Goal: Check status: Check status

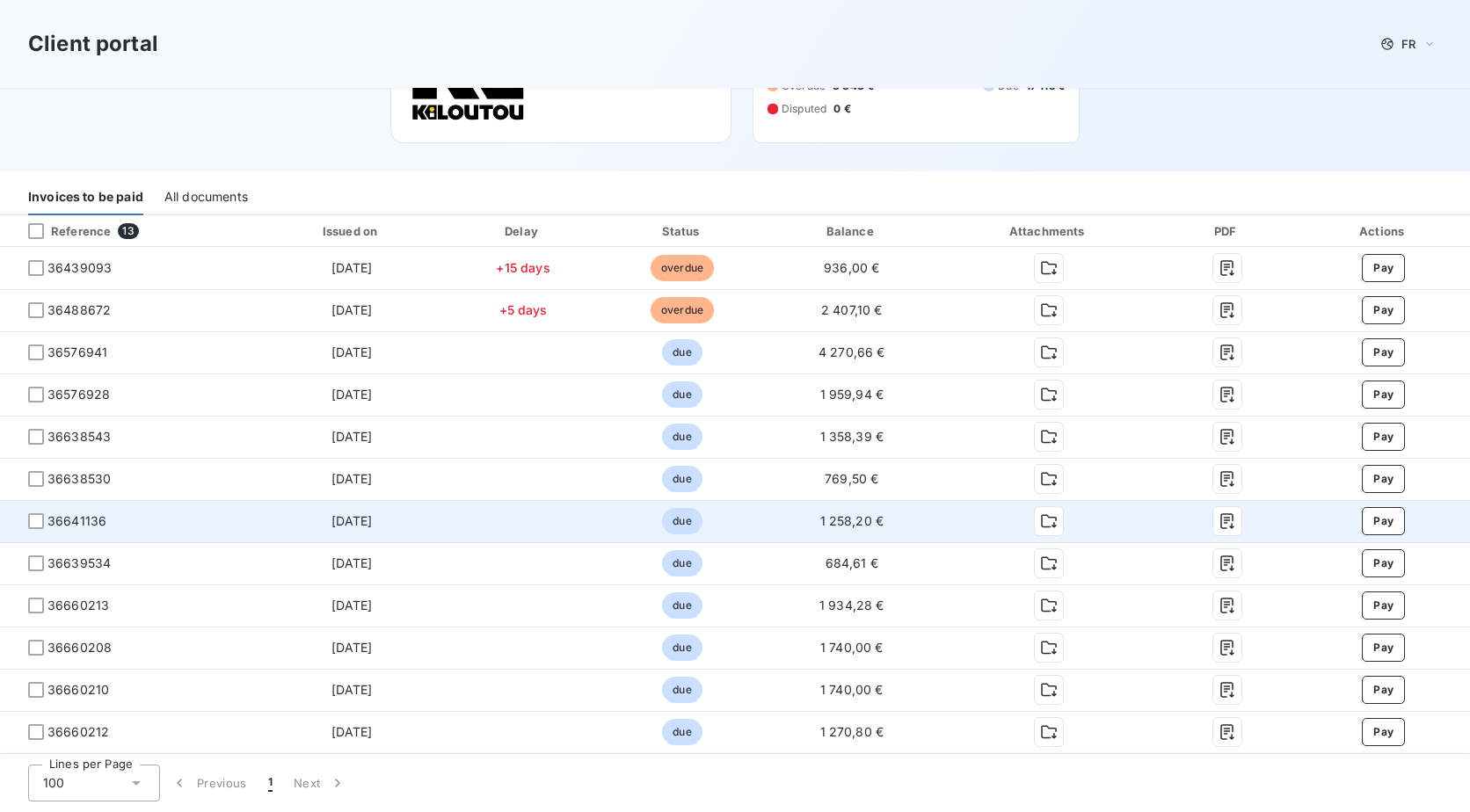
scroll to position [190, 0]
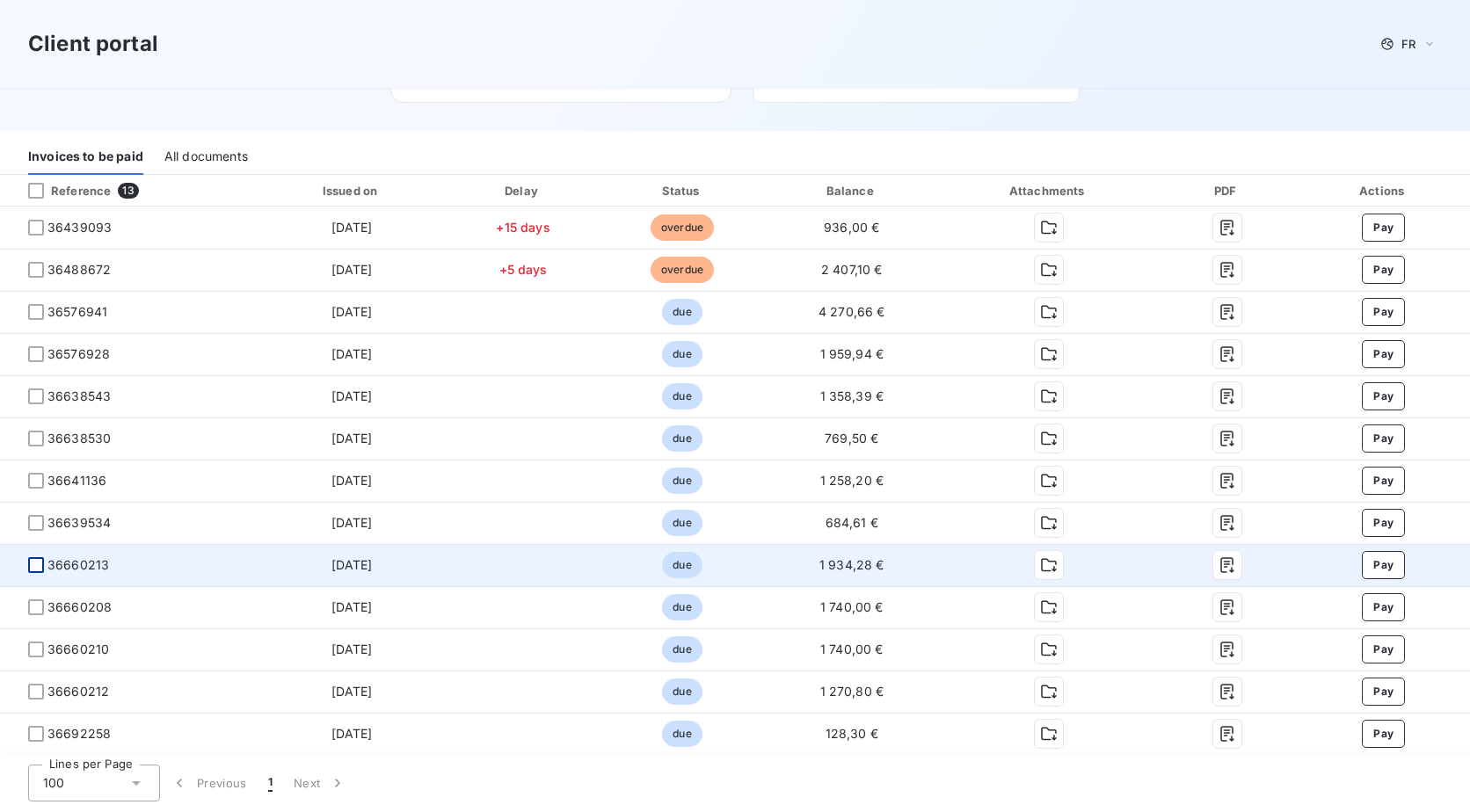
click at [28, 570] on div at bounding box center [36, 565] width 16 height 16
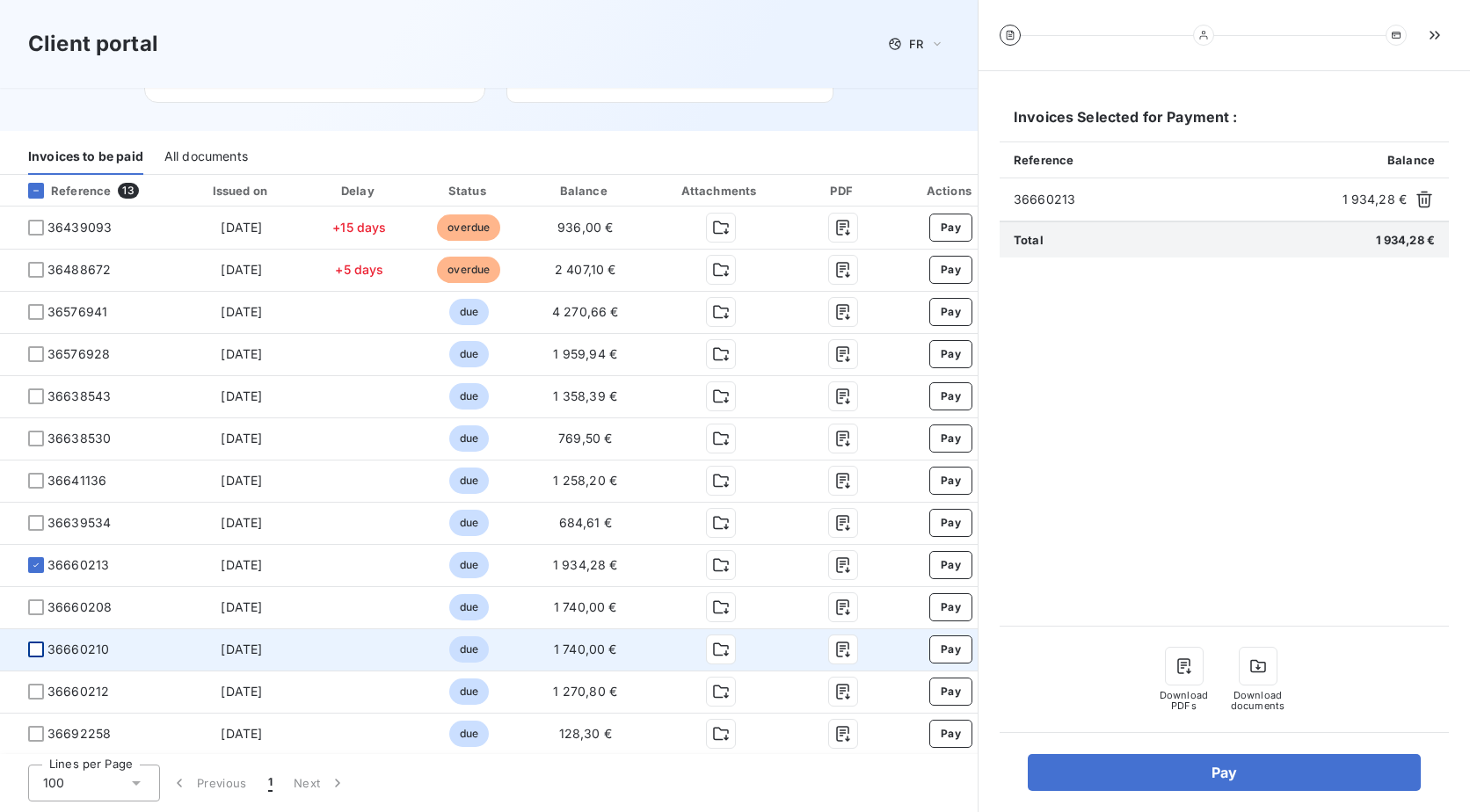
click at [29, 649] on div at bounding box center [36, 649] width 16 height 16
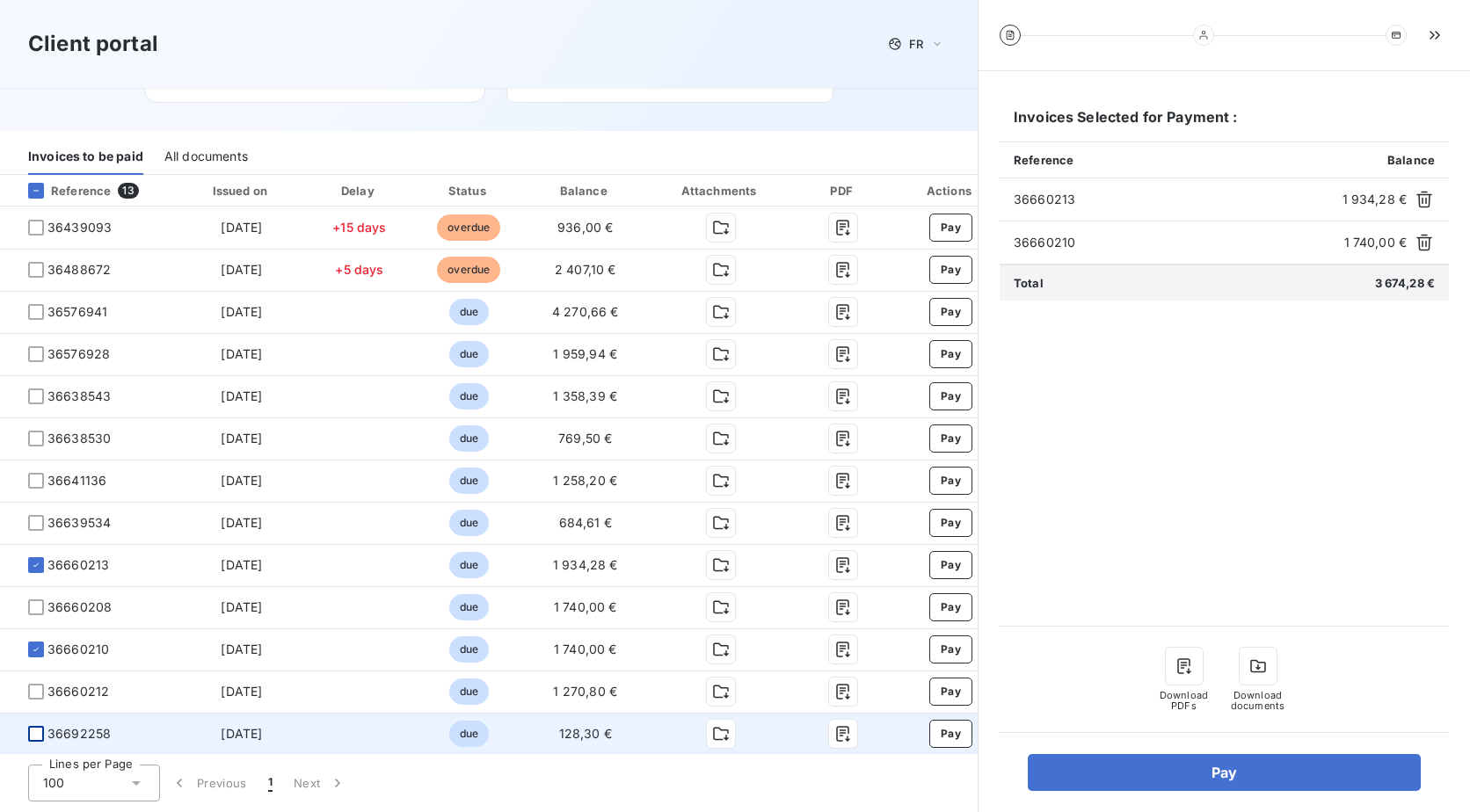
click at [35, 726] on div at bounding box center [36, 734] width 16 height 16
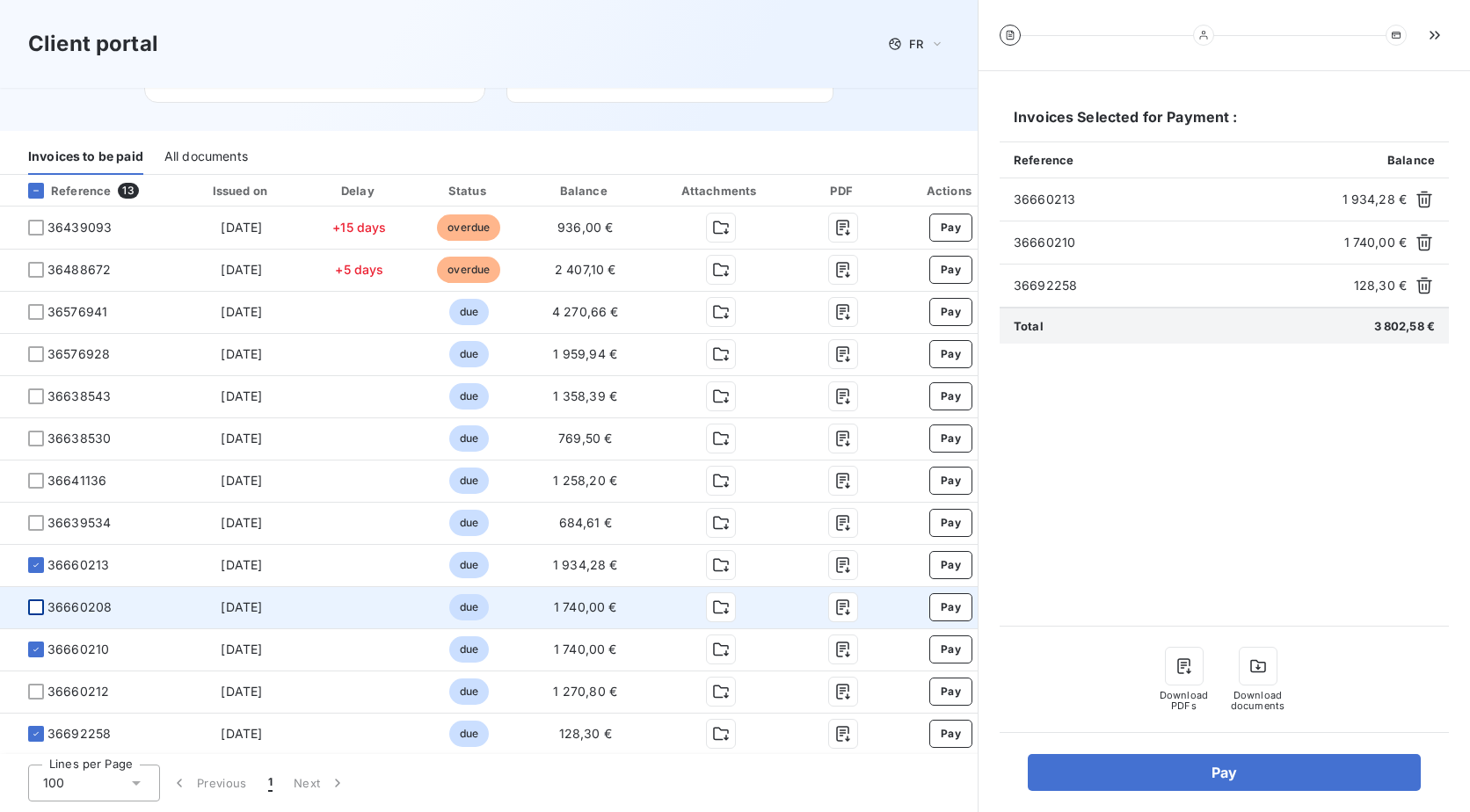
click at [35, 604] on div at bounding box center [36, 607] width 16 height 16
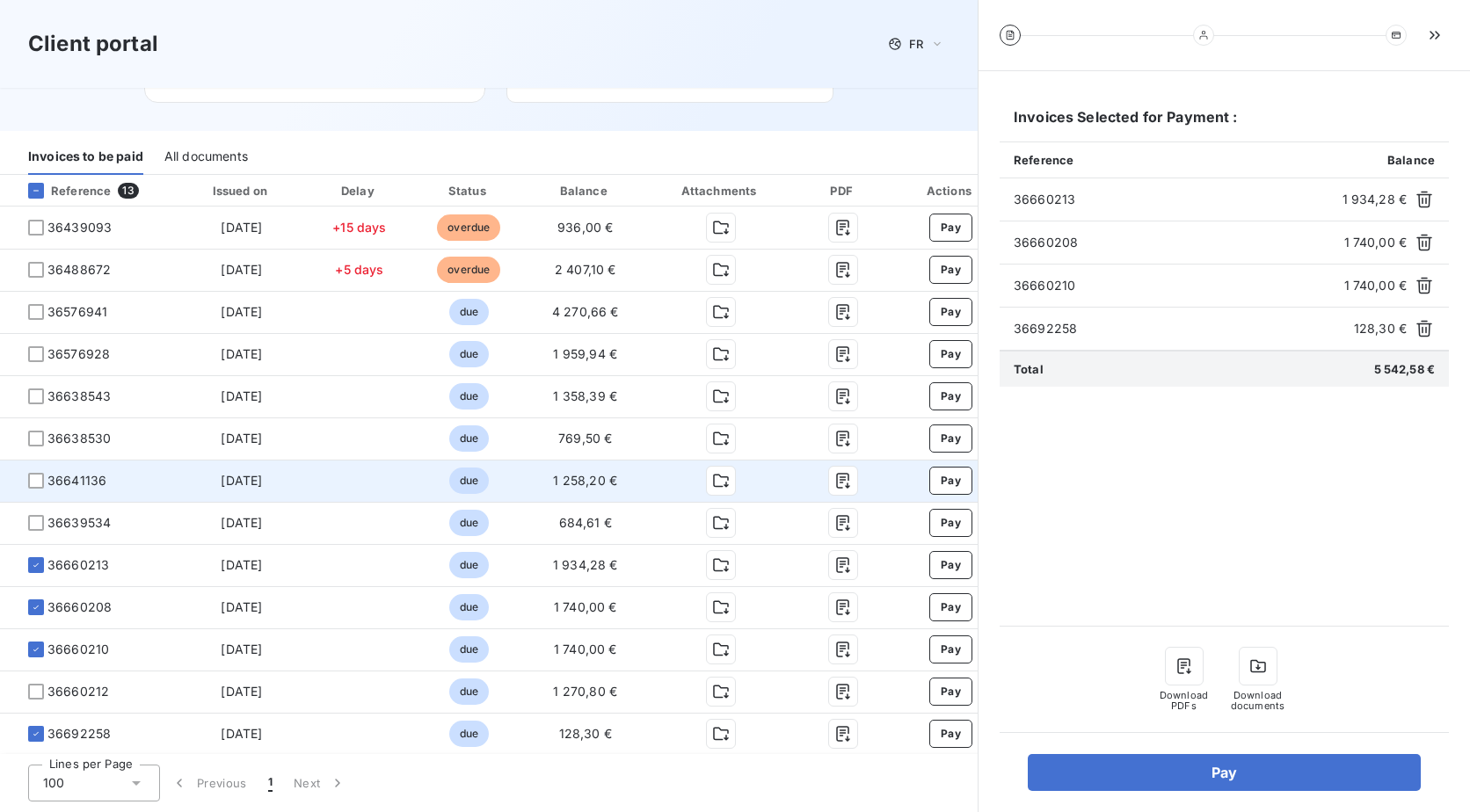
click at [31, 472] on span "36641136" at bounding box center [88, 481] width 149 height 18
click at [31, 474] on div at bounding box center [36, 480] width 16 height 16
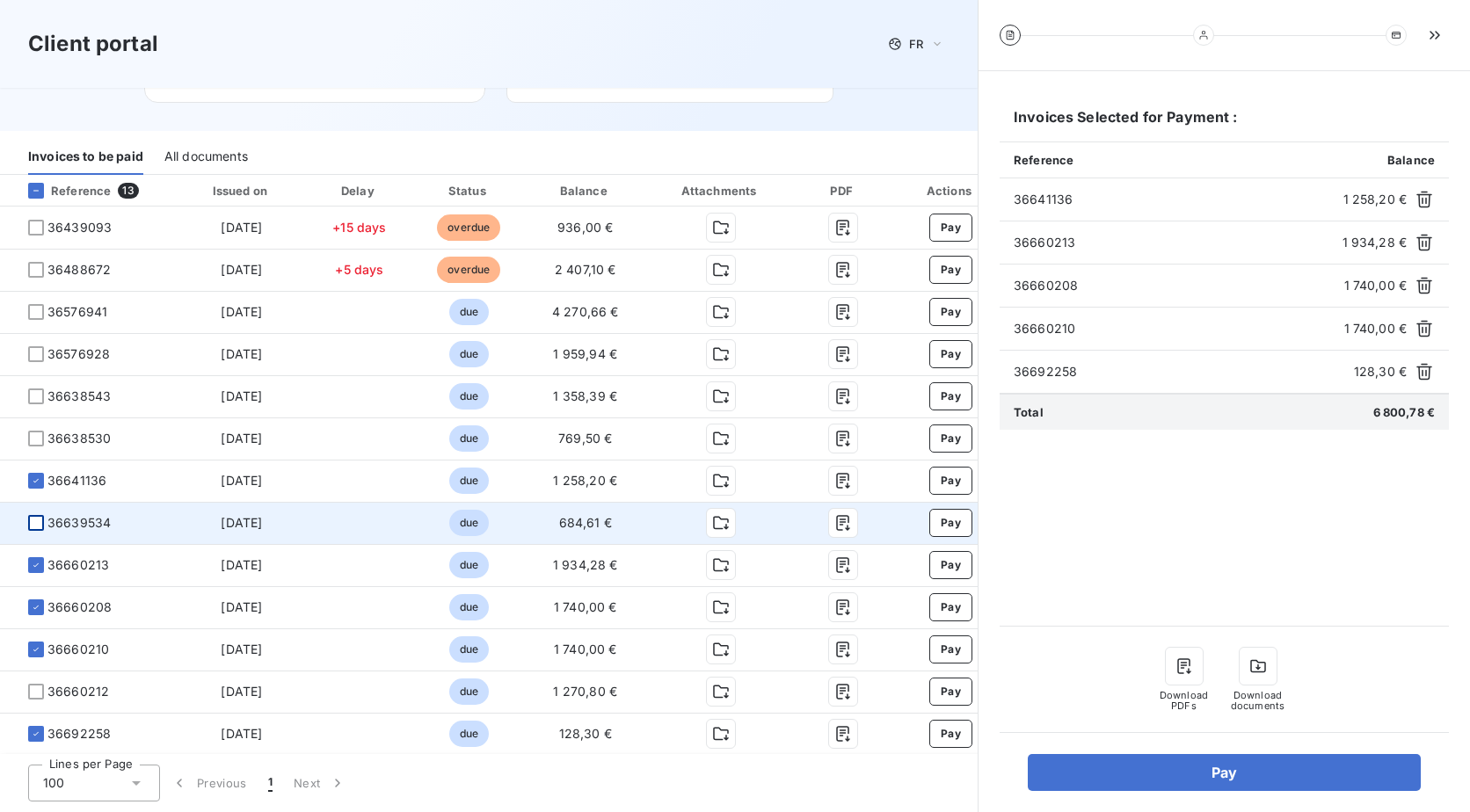
click at [35, 518] on div at bounding box center [36, 523] width 16 height 16
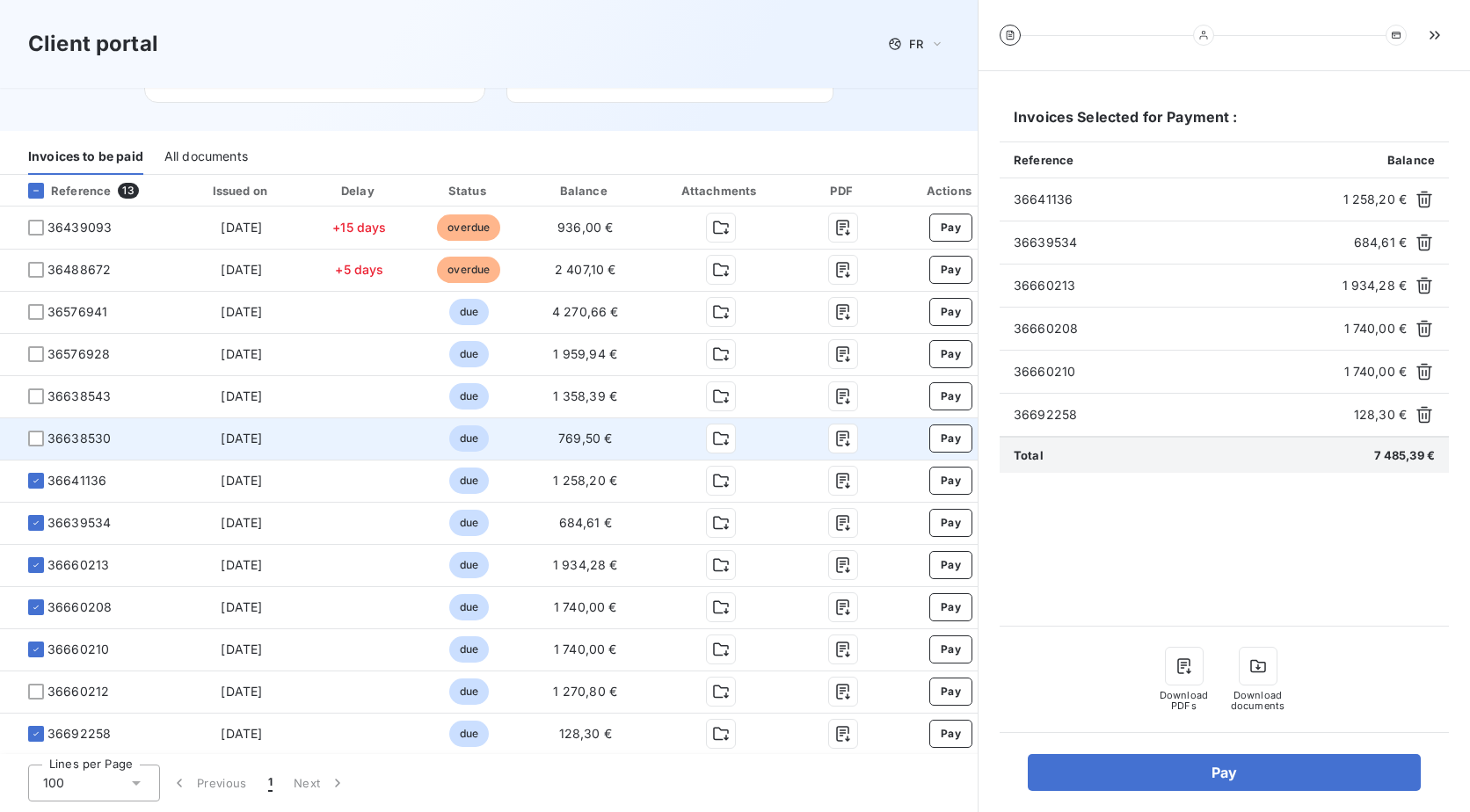
click at [37, 428] on td "36638530" at bounding box center [89, 438] width 178 height 42
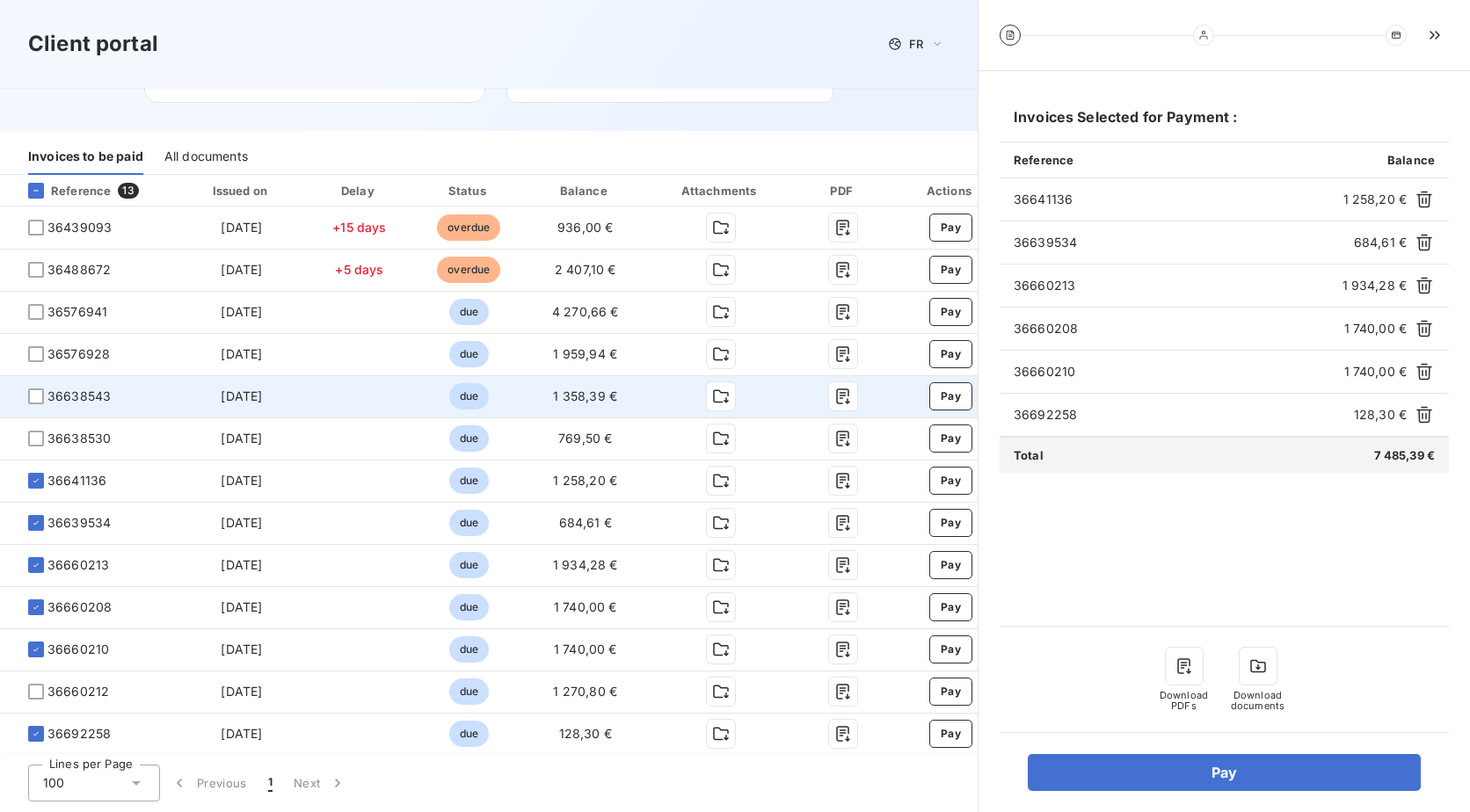
drag, startPoint x: 35, startPoint y: 439, endPoint x: 39, endPoint y: 415, distance: 24.3
click at [35, 437] on div at bounding box center [36, 438] width 16 height 16
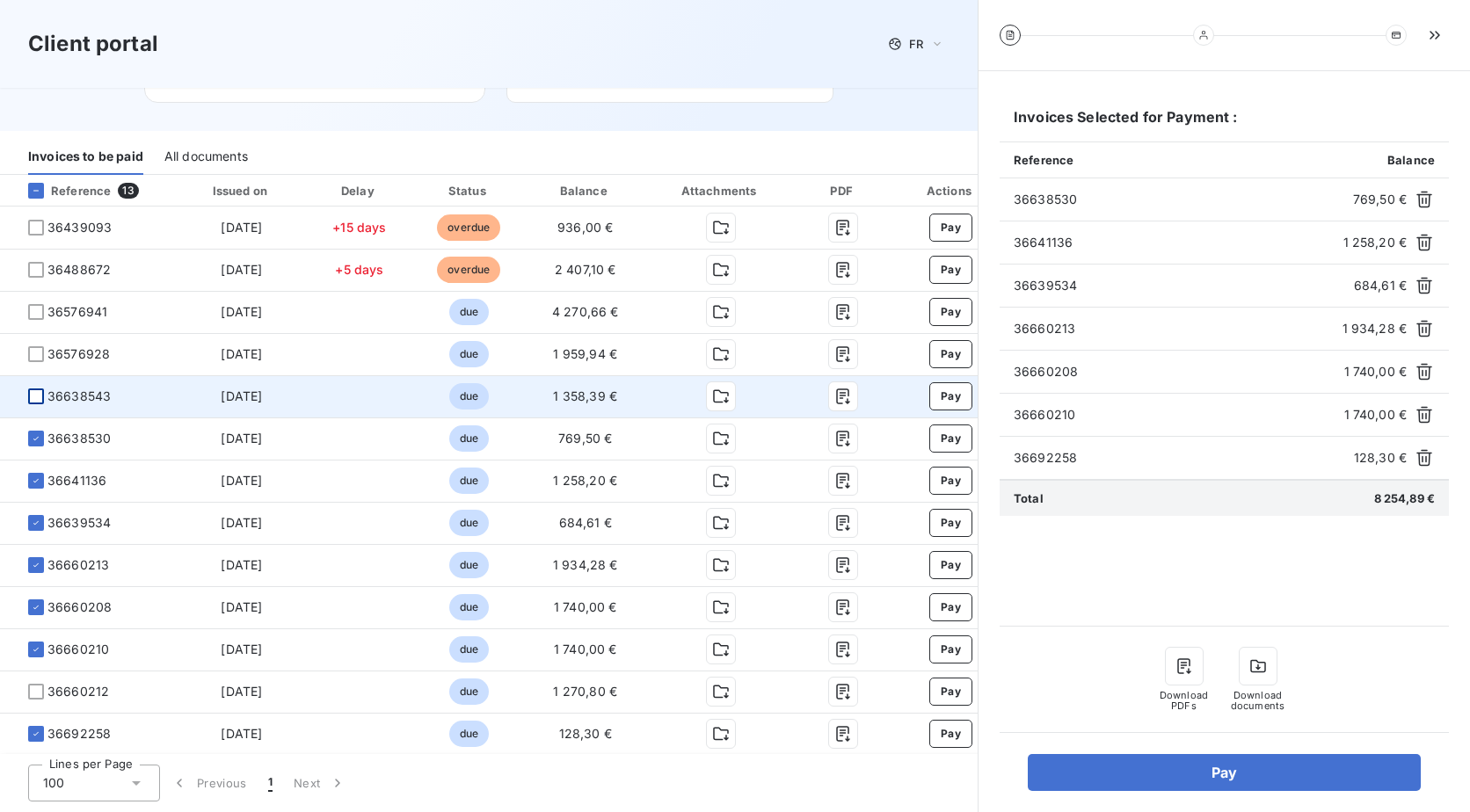
click at [39, 404] on div at bounding box center [36, 396] width 16 height 16
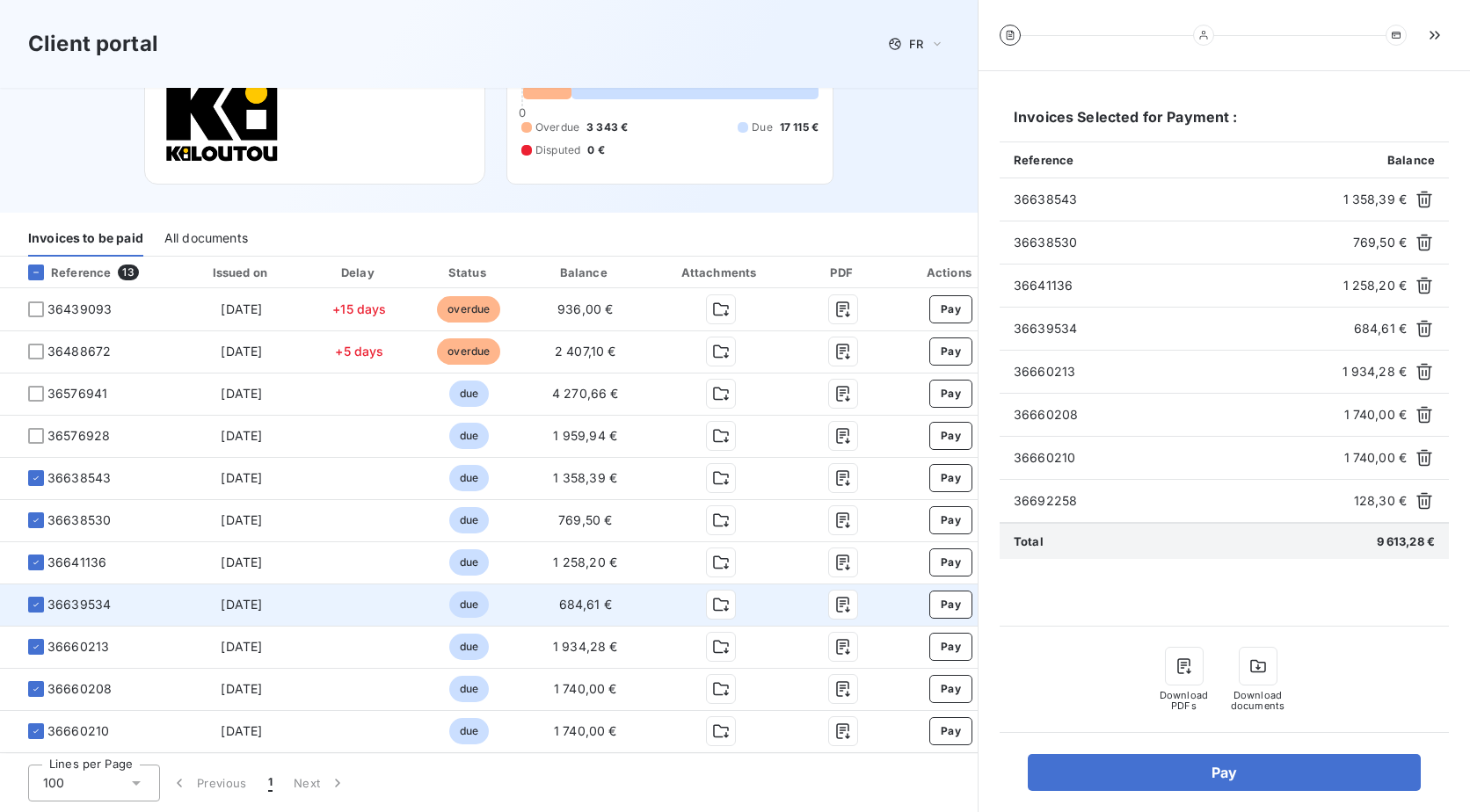
scroll to position [198, 0]
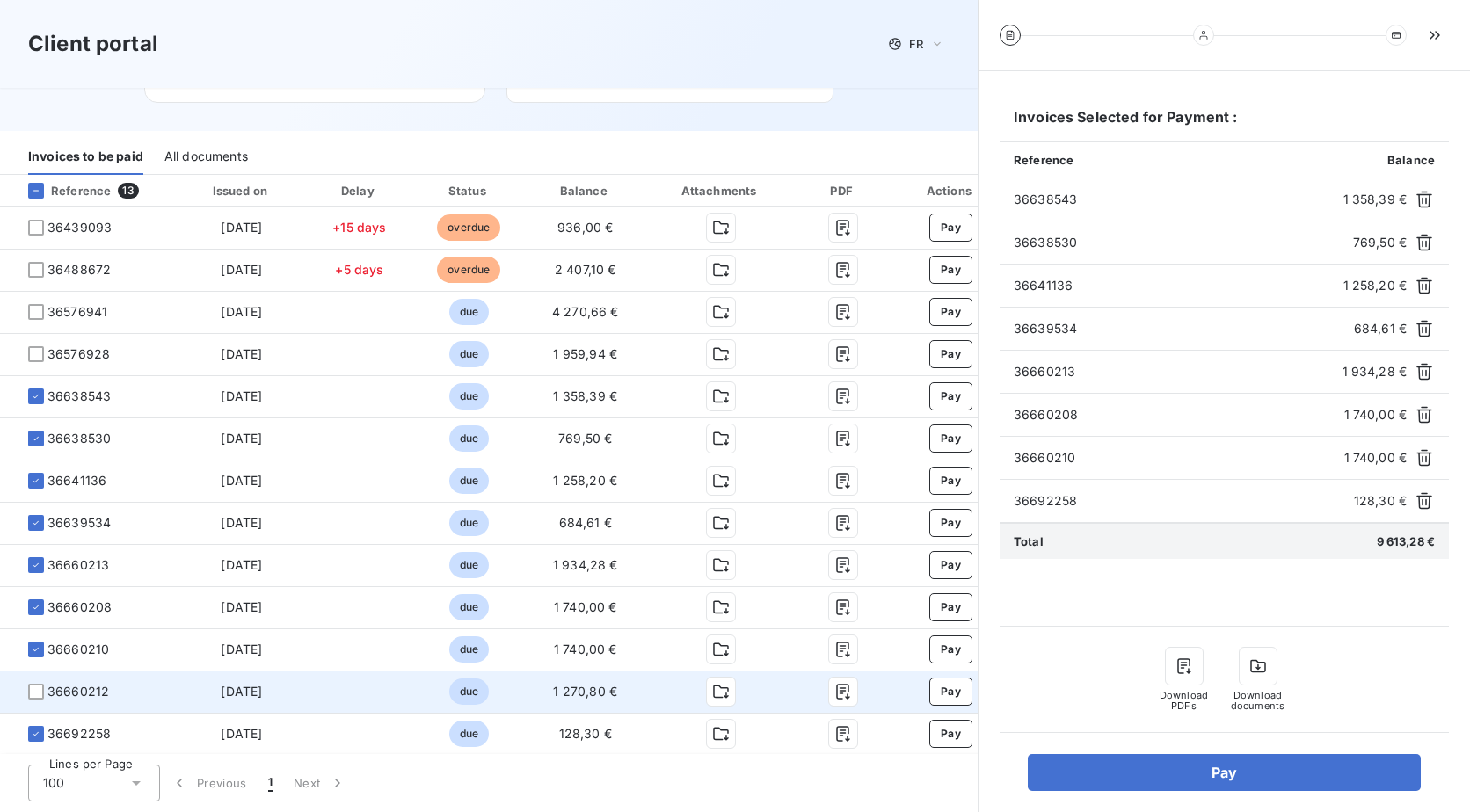
drag, startPoint x: 37, startPoint y: 687, endPoint x: 53, endPoint y: 684, distance: 16.3
click at [37, 687] on div at bounding box center [36, 692] width 16 height 16
